Goal: Task Accomplishment & Management: Complete application form

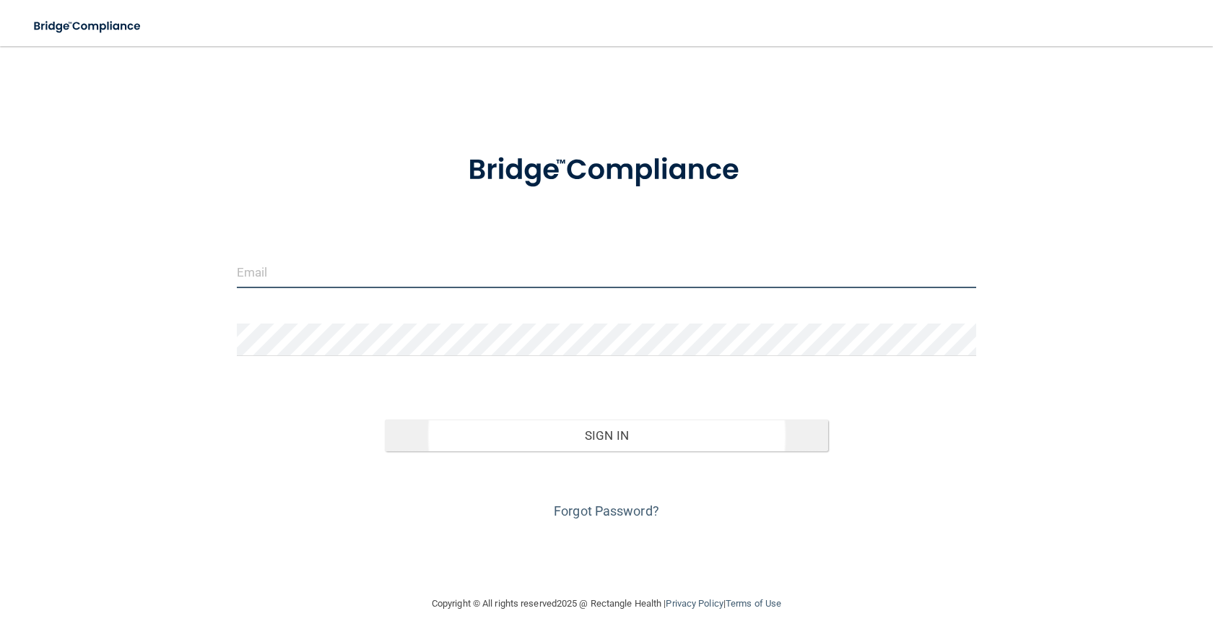
type input "[EMAIL_ADDRESS][DOMAIN_NAME]"
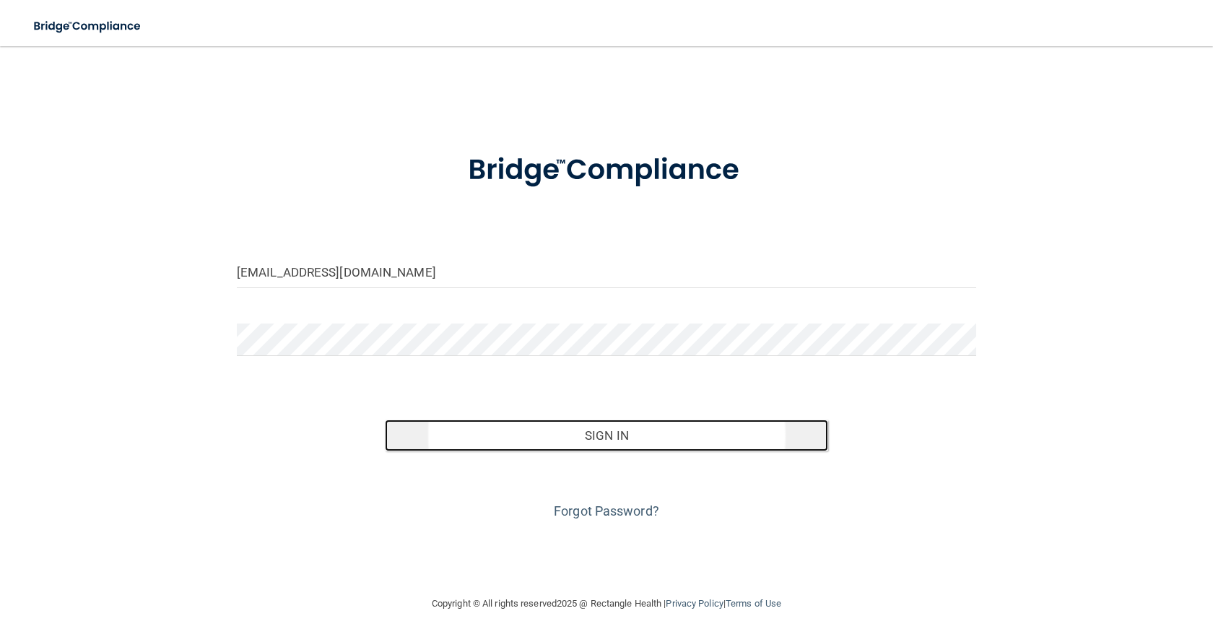
click at [617, 439] on button "Sign In" at bounding box center [606, 436] width 443 height 32
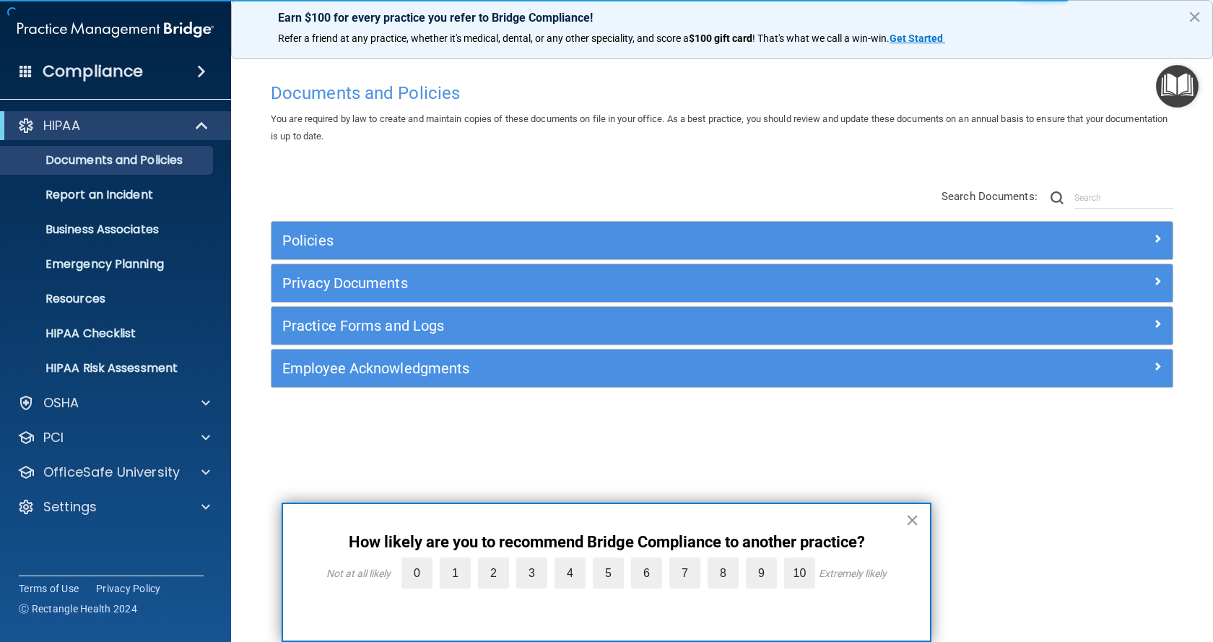
click at [913, 518] on button "×" at bounding box center [913, 519] width 14 height 23
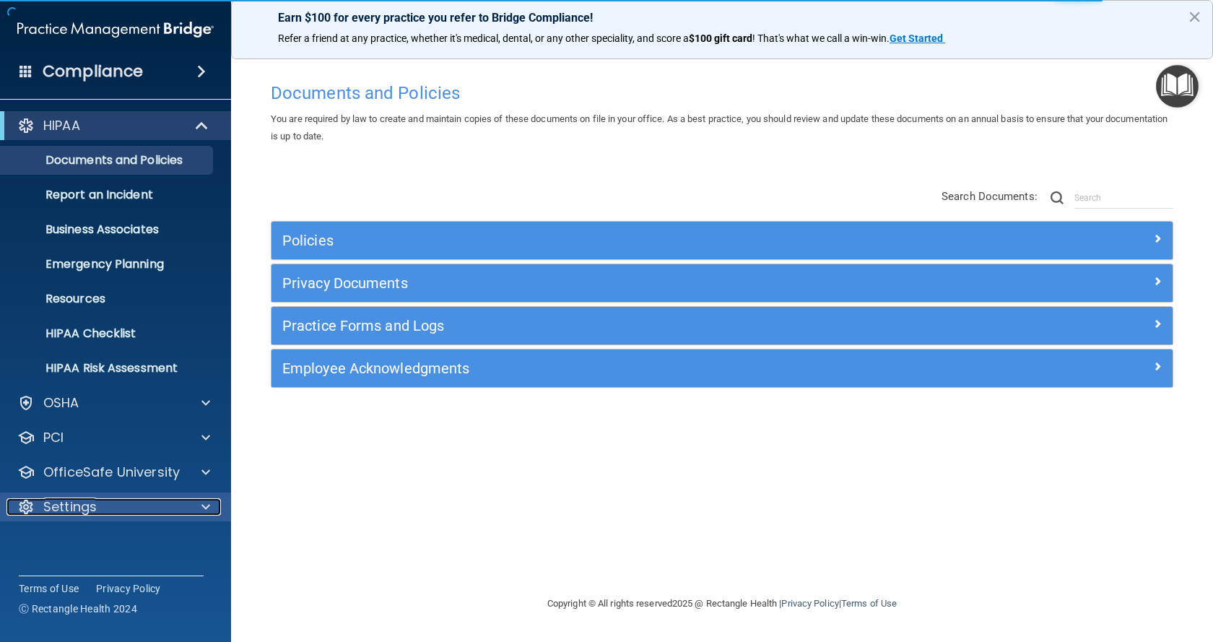
click at [117, 503] on div "Settings" at bounding box center [95, 506] width 179 height 17
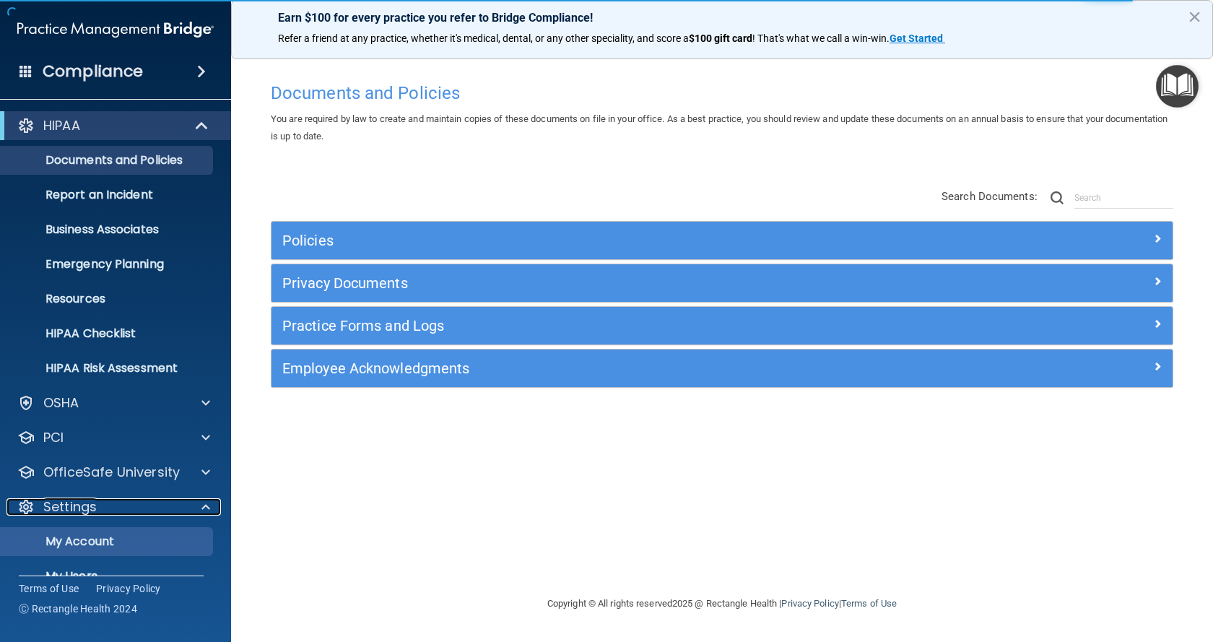
scroll to position [72, 0]
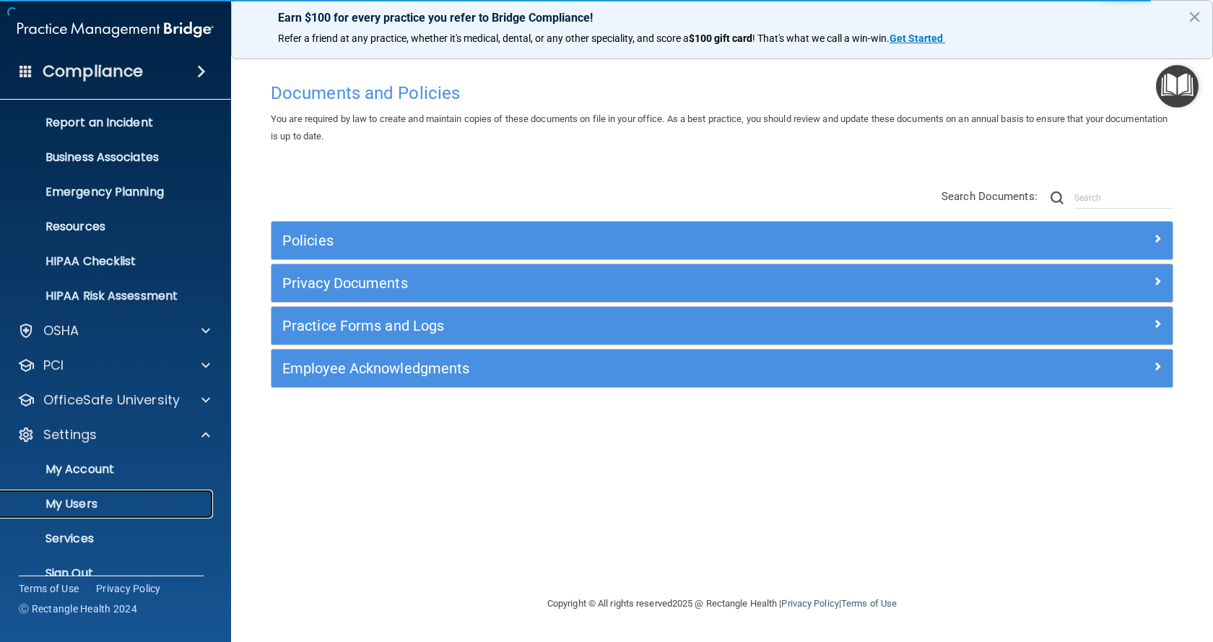
click at [112, 499] on p "My Users" at bounding box center [107, 504] width 197 height 14
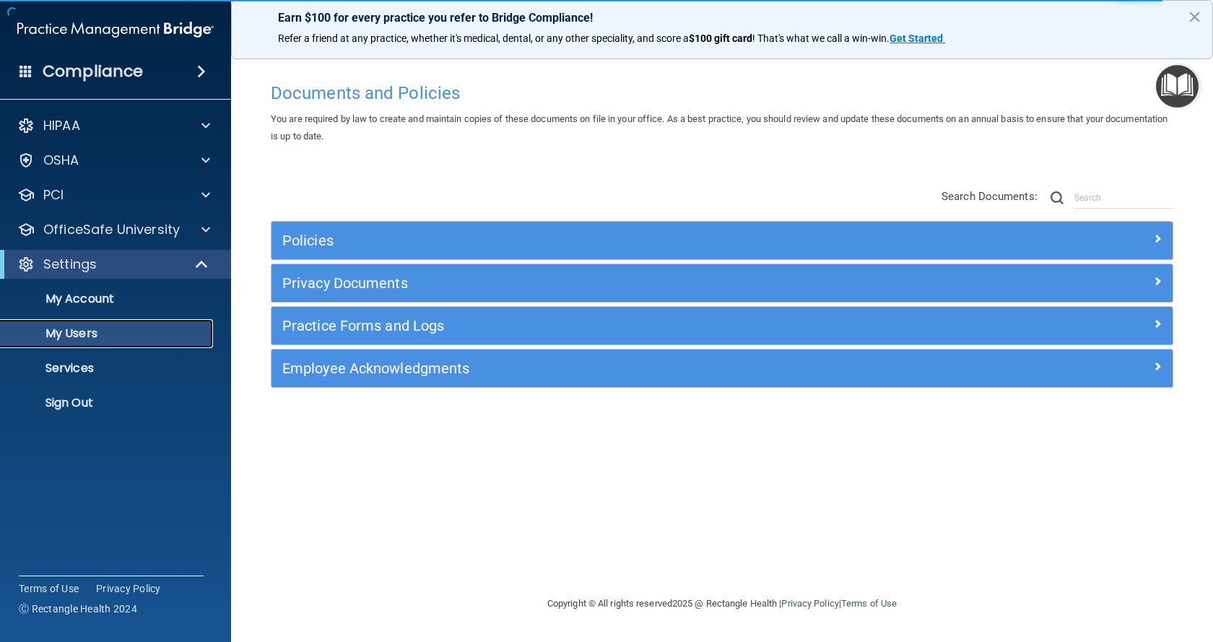
select select "20"
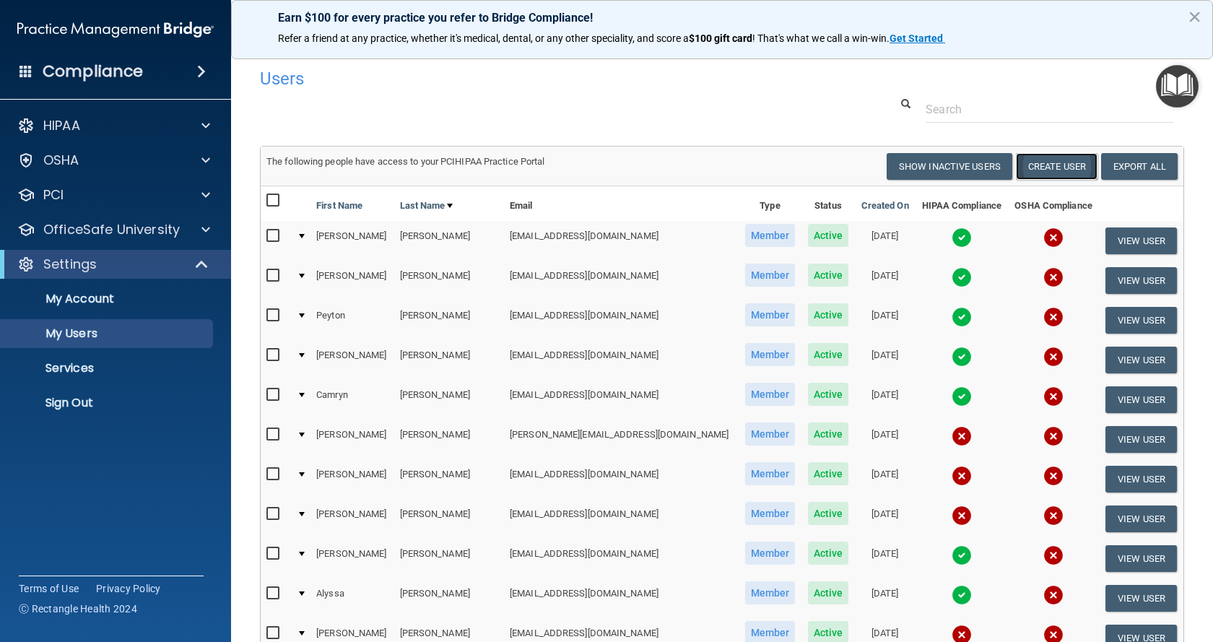
click at [1062, 163] on button "Create User" at bounding box center [1057, 166] width 82 height 27
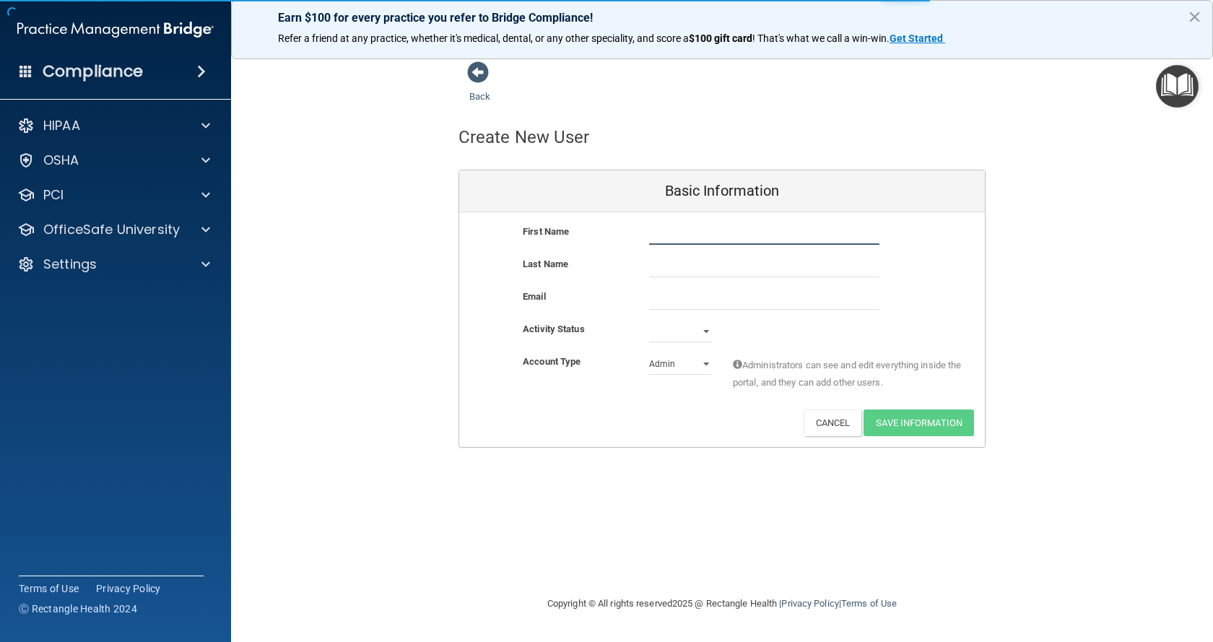
click at [676, 235] on input "text" at bounding box center [764, 234] width 230 height 22
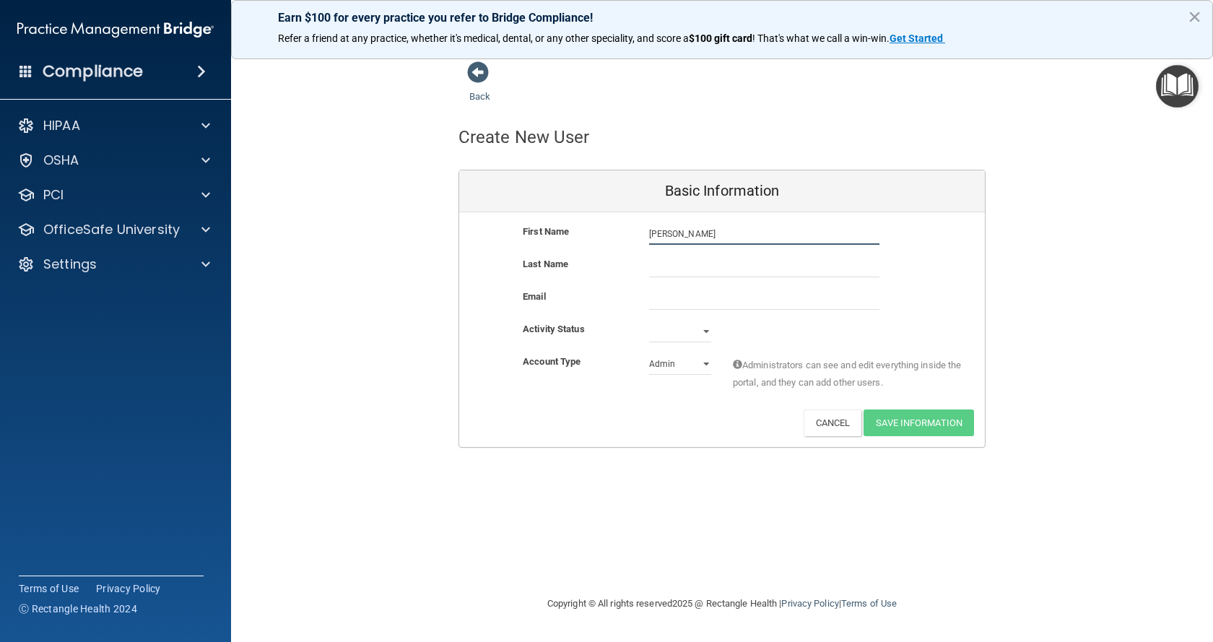
type input "[PERSON_NAME]"
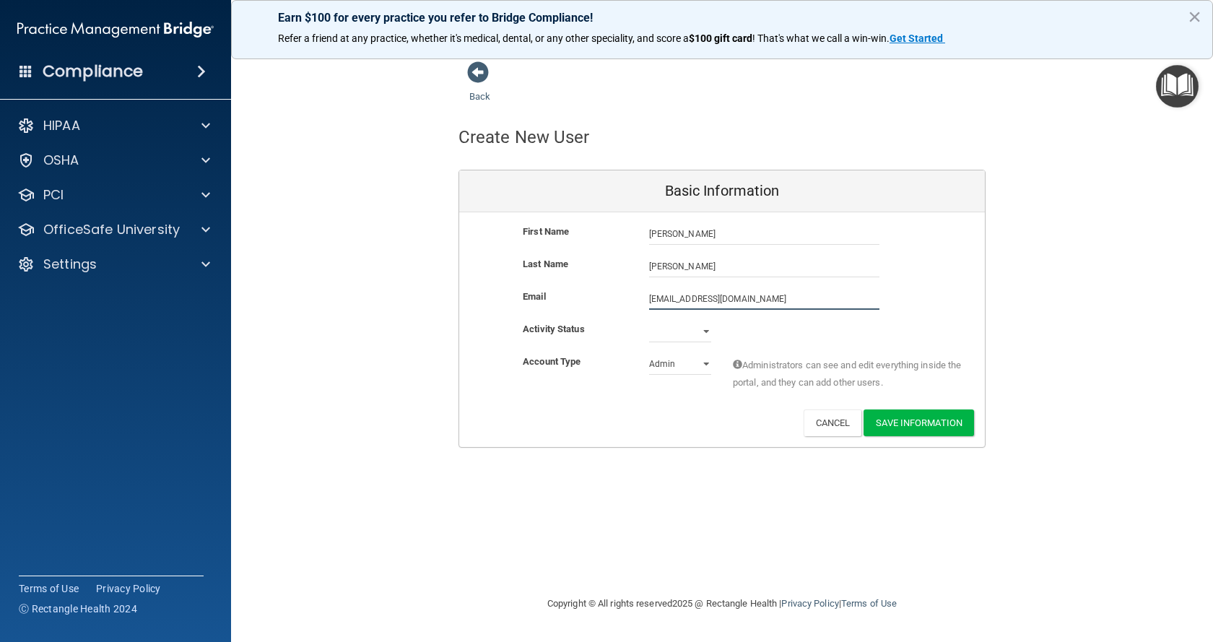
type input "[EMAIL_ADDRESS][DOMAIN_NAME]"
click at [704, 332] on select "Active Inactive" at bounding box center [680, 332] width 62 height 22
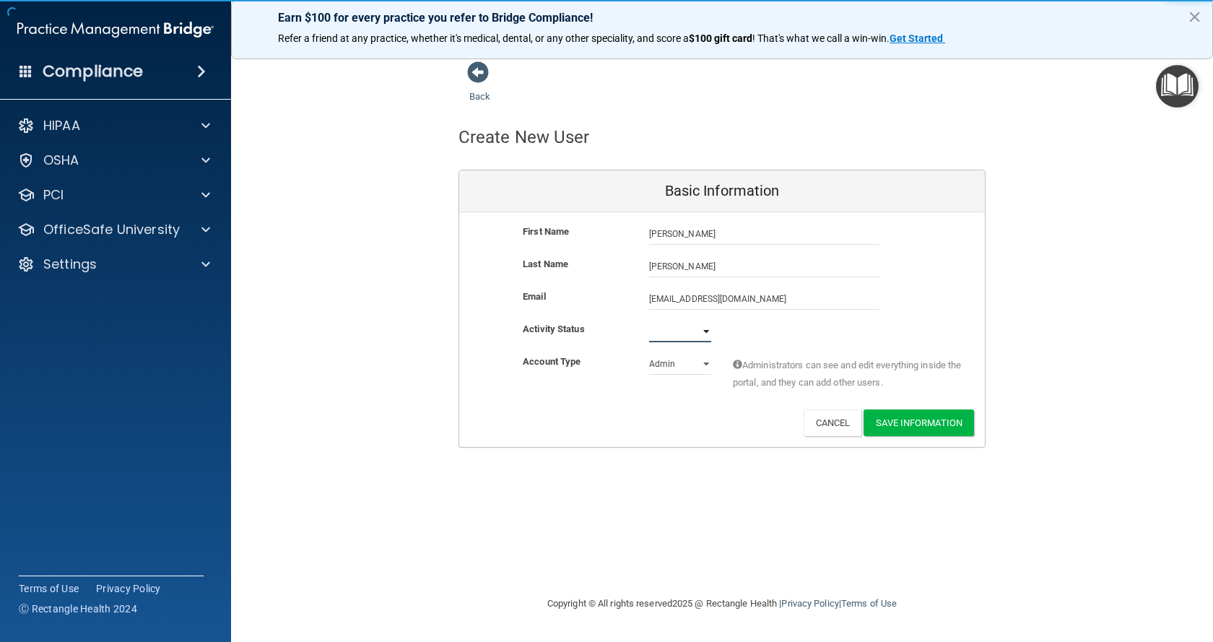
select select "active"
click at [649, 321] on select "Active Inactive" at bounding box center [680, 332] width 62 height 22
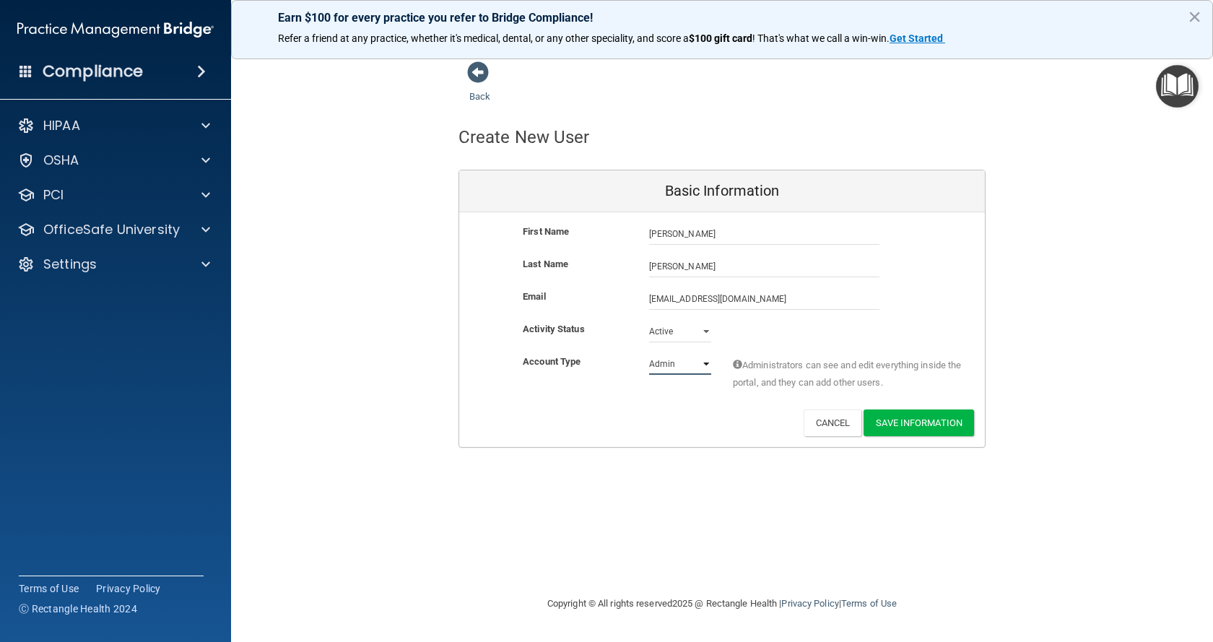
click at [680, 364] on select "Admin Member" at bounding box center [680, 364] width 62 height 22
select select "practice_member"
click at [649, 353] on select "Admin Member" at bounding box center [680, 364] width 62 height 22
click at [937, 430] on button "Save Information" at bounding box center [919, 422] width 110 height 27
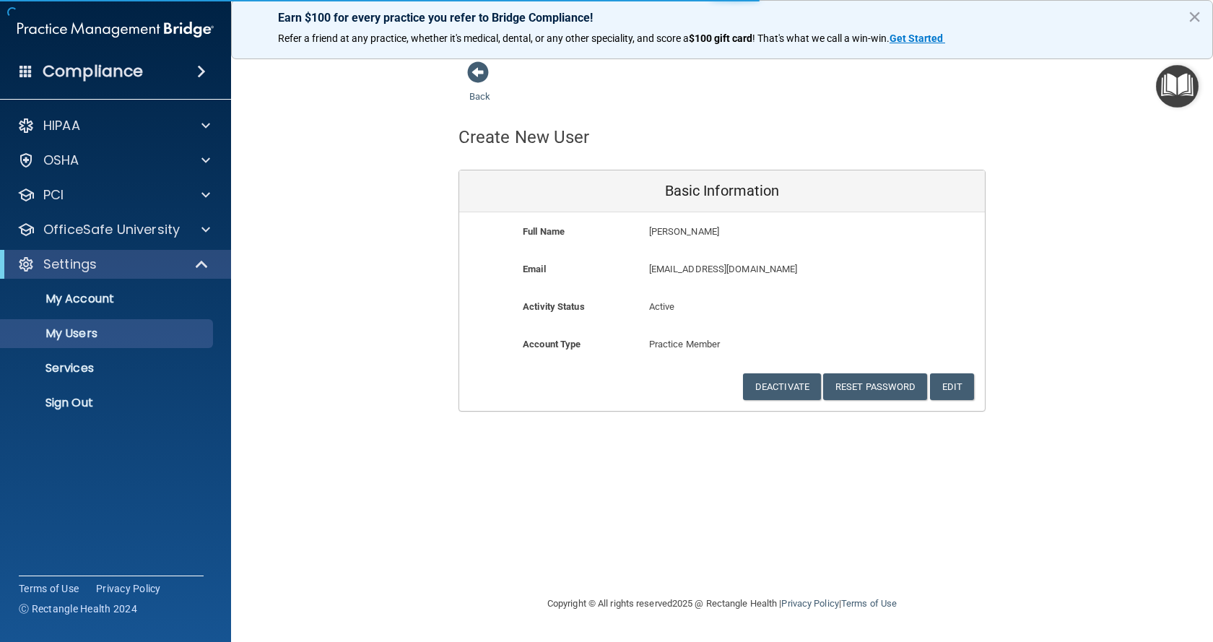
select select "20"
